Goal: Navigation & Orientation: Go to known website

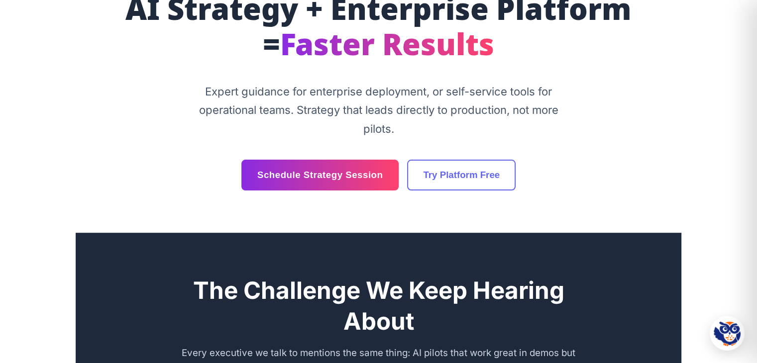
scroll to position [149, 0]
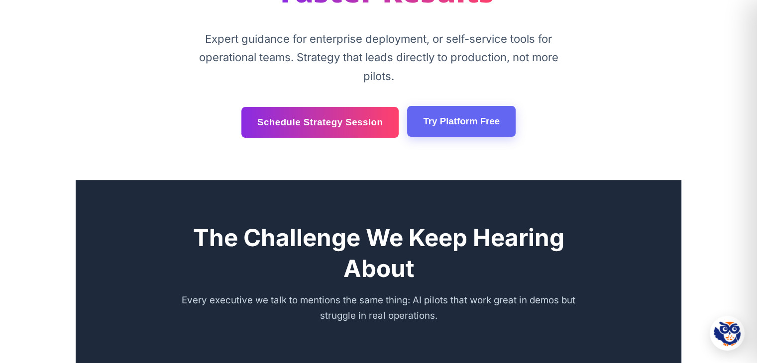
click at [439, 127] on link "Try Platform Free" at bounding box center [461, 121] width 109 height 31
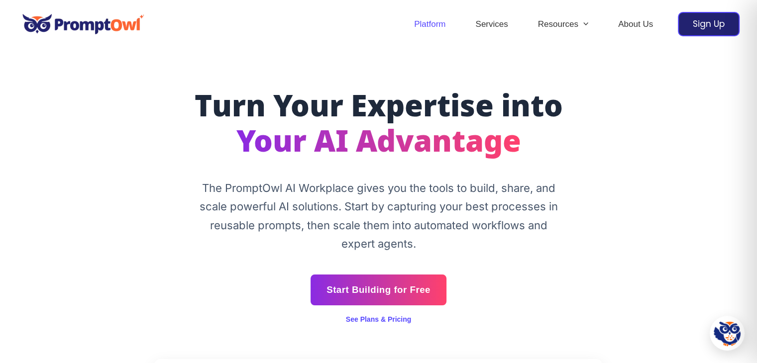
click at [79, 26] on img at bounding box center [83, 24] width 132 height 34
